Goal: Entertainment & Leisure: Consume media (video, audio)

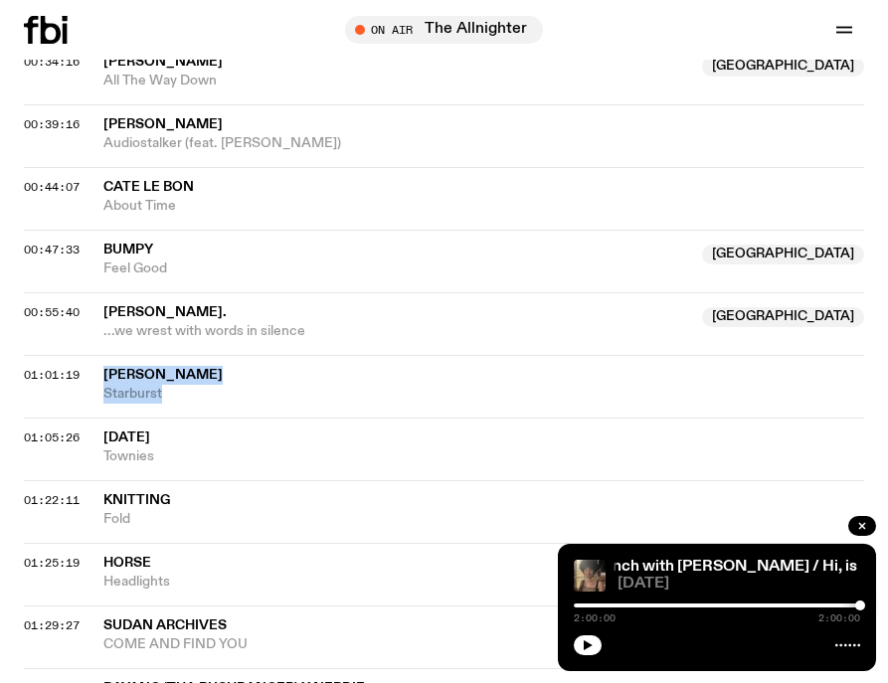
scroll to position [1292, 0]
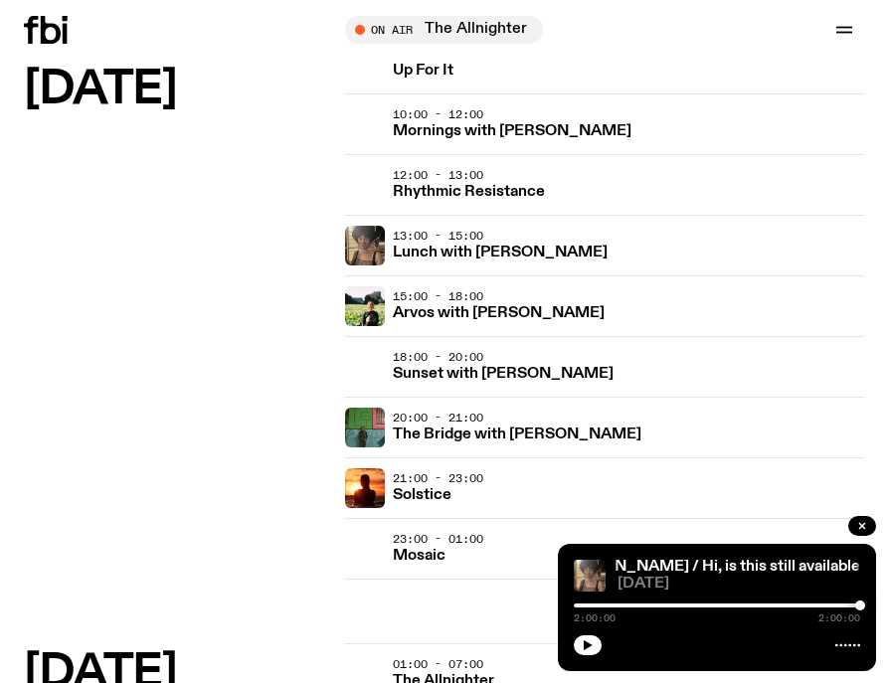
scroll to position [285, 0]
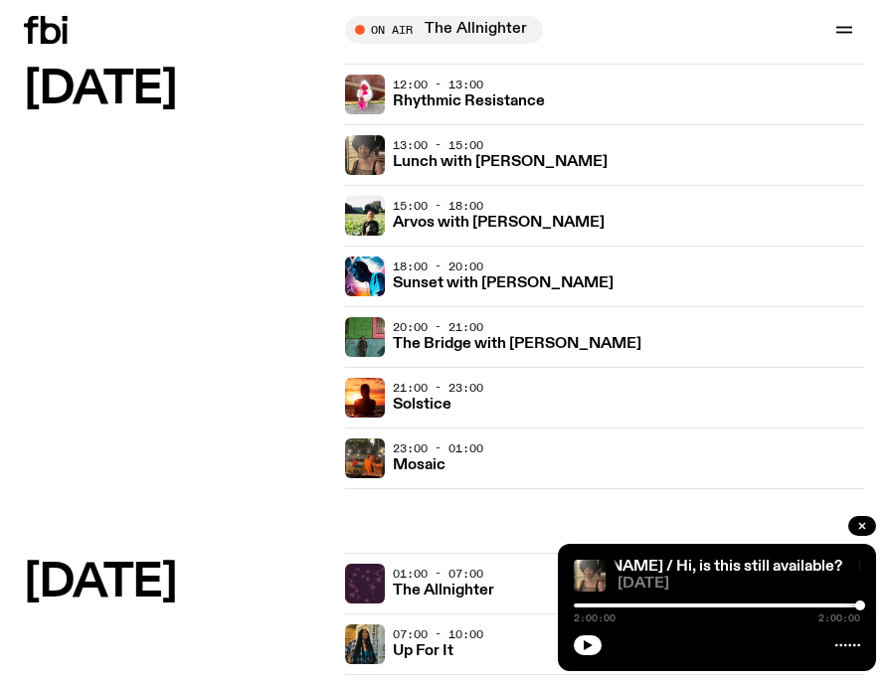
click at [477, 222] on h3 "Arvos with [PERSON_NAME]" at bounding box center [499, 223] width 212 height 15
click at [861, 528] on icon "button" at bounding box center [862, 526] width 12 height 12
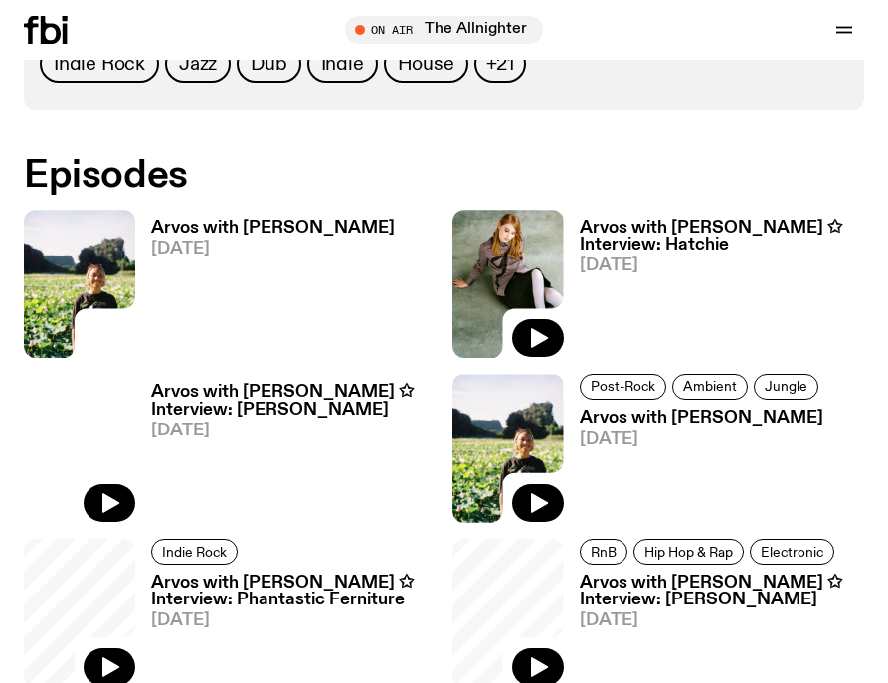
scroll to position [1193, 0]
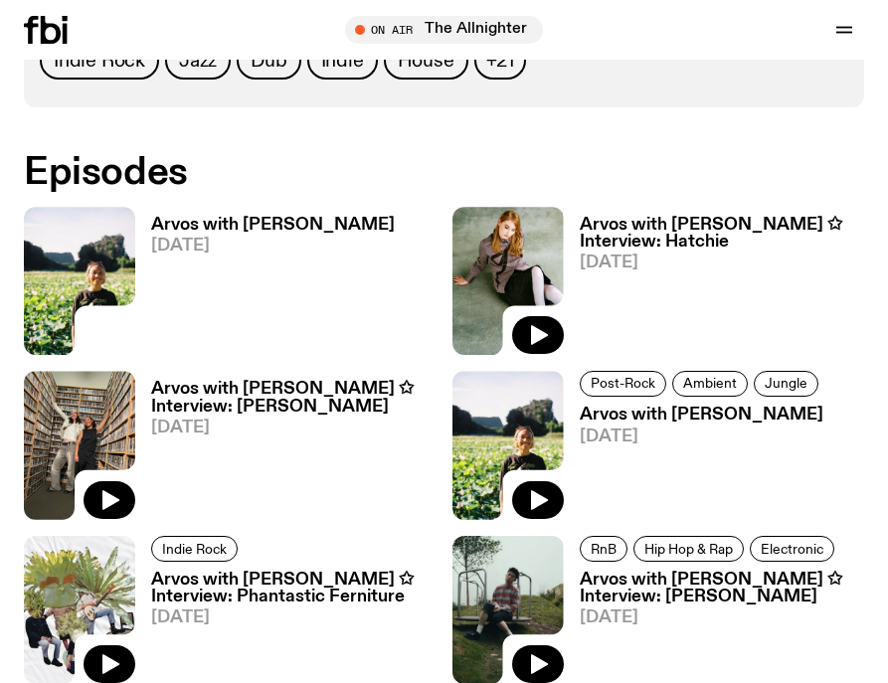
click at [219, 226] on h3 "Arvos with [PERSON_NAME]" at bounding box center [272, 225] width 243 height 17
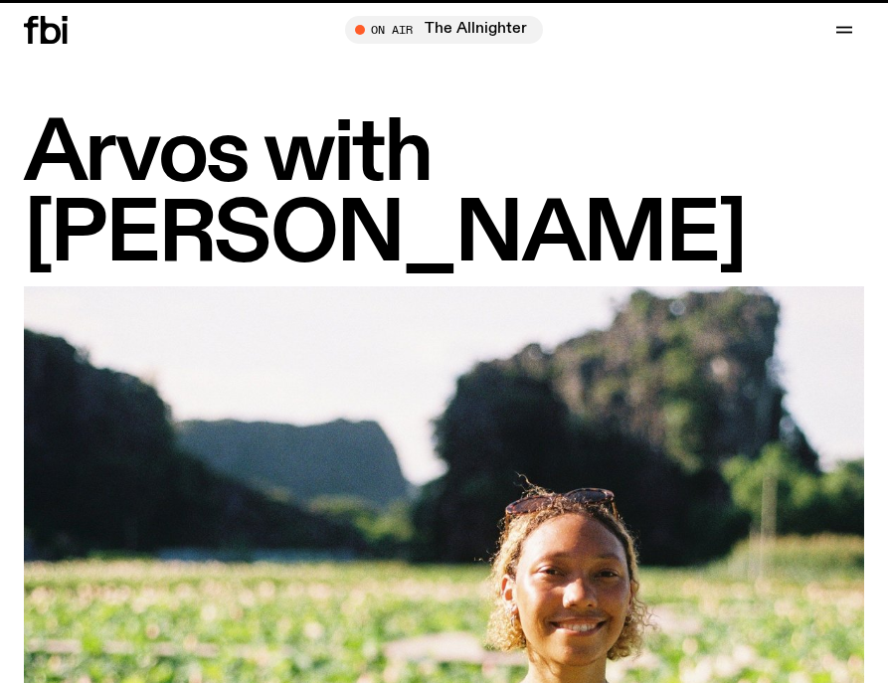
scroll to position [1193, 0]
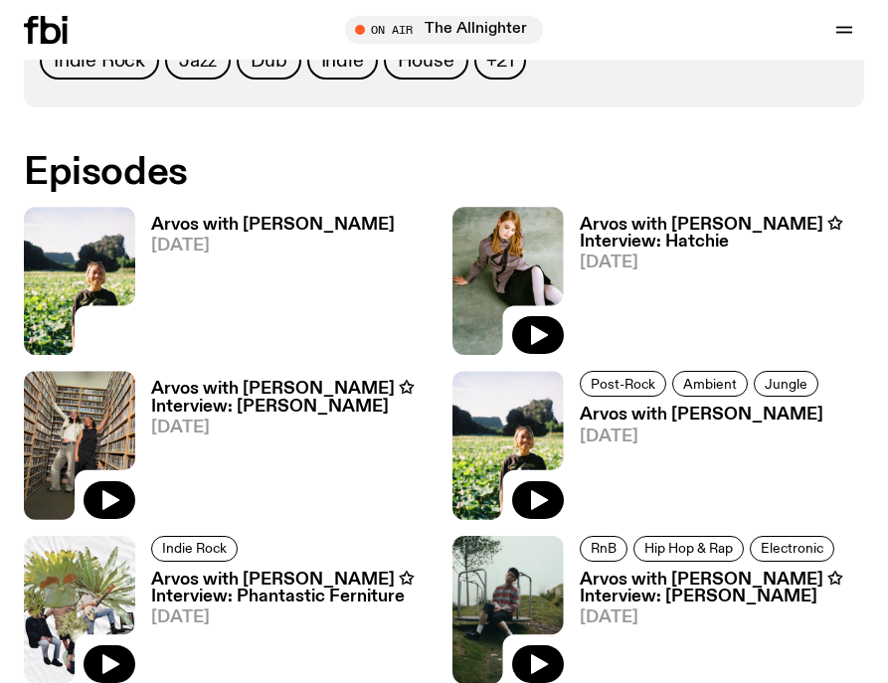
click at [543, 328] on icon "button" at bounding box center [538, 335] width 24 height 24
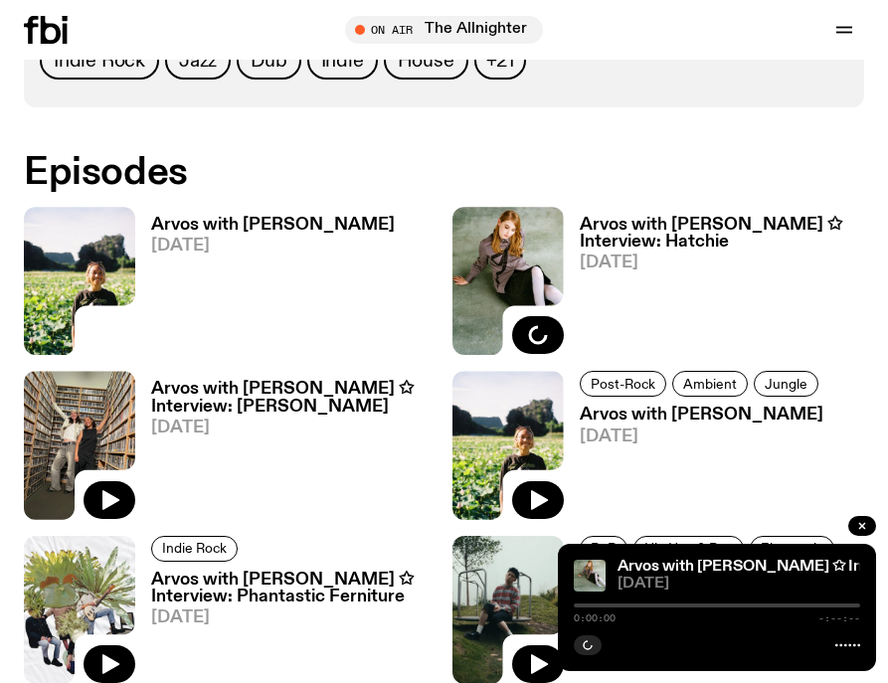
click at [633, 224] on h3 "Arvos with [PERSON_NAME] ✩ Interview: Hatchie" at bounding box center [721, 234] width 285 height 34
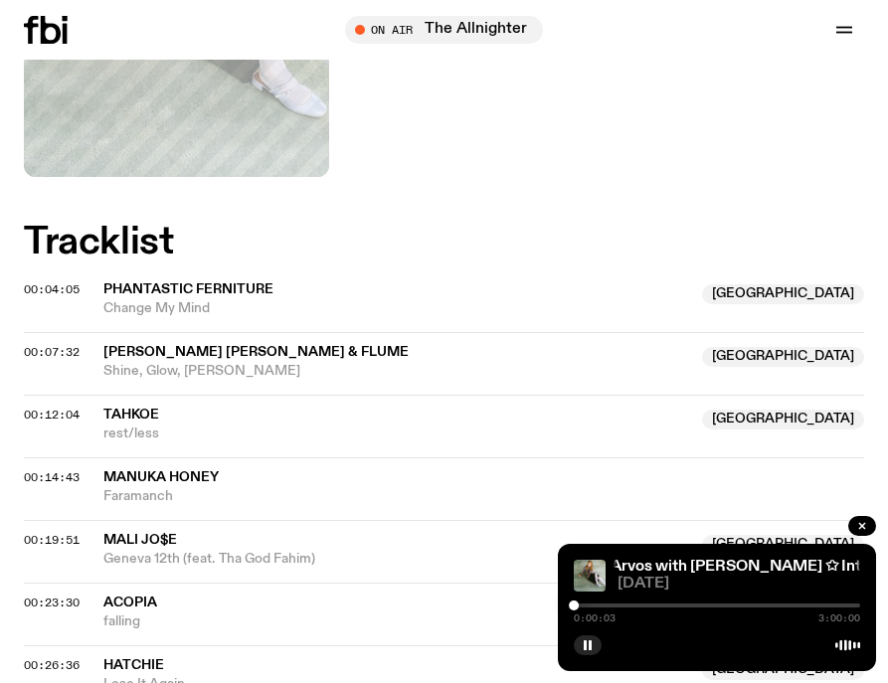
scroll to position [894, 0]
